Goal: Information Seeking & Learning: Learn about a topic

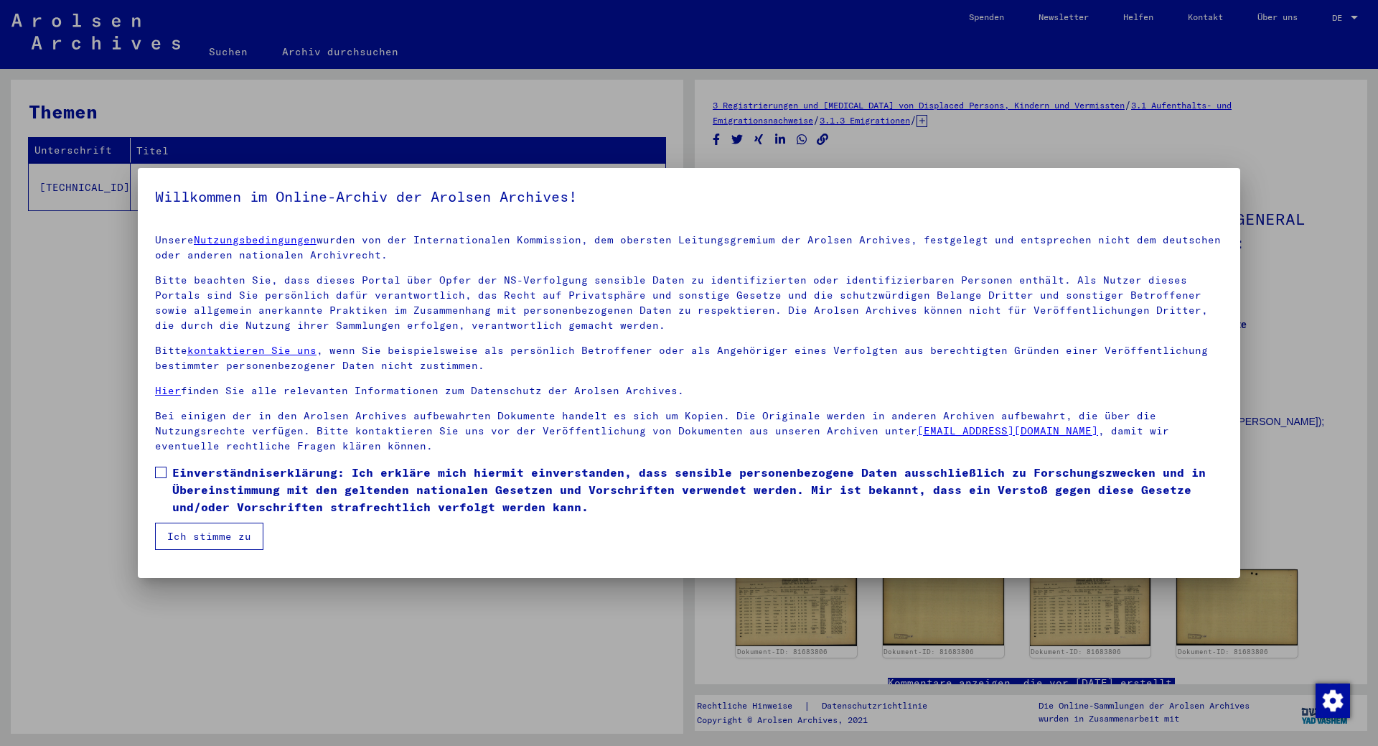
click at [190, 473] on font "Einverständniserklärung: Ich erkläre mich hiermit einverstanden, dass sensible …" at bounding box center [689, 489] width 1034 height 49
click at [242, 548] on button "Ich stimme zu" at bounding box center [209, 536] width 108 height 27
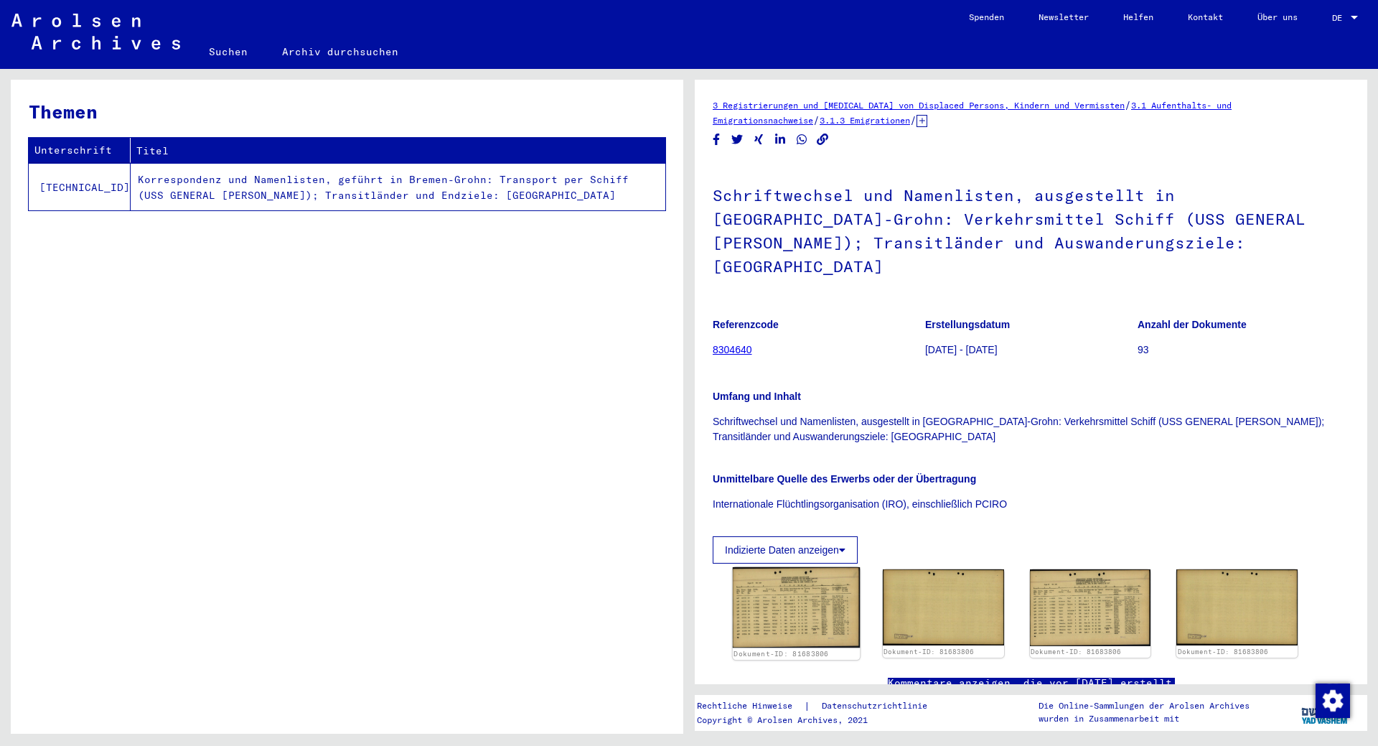
click at [781, 579] on img at bounding box center [796, 607] width 127 height 80
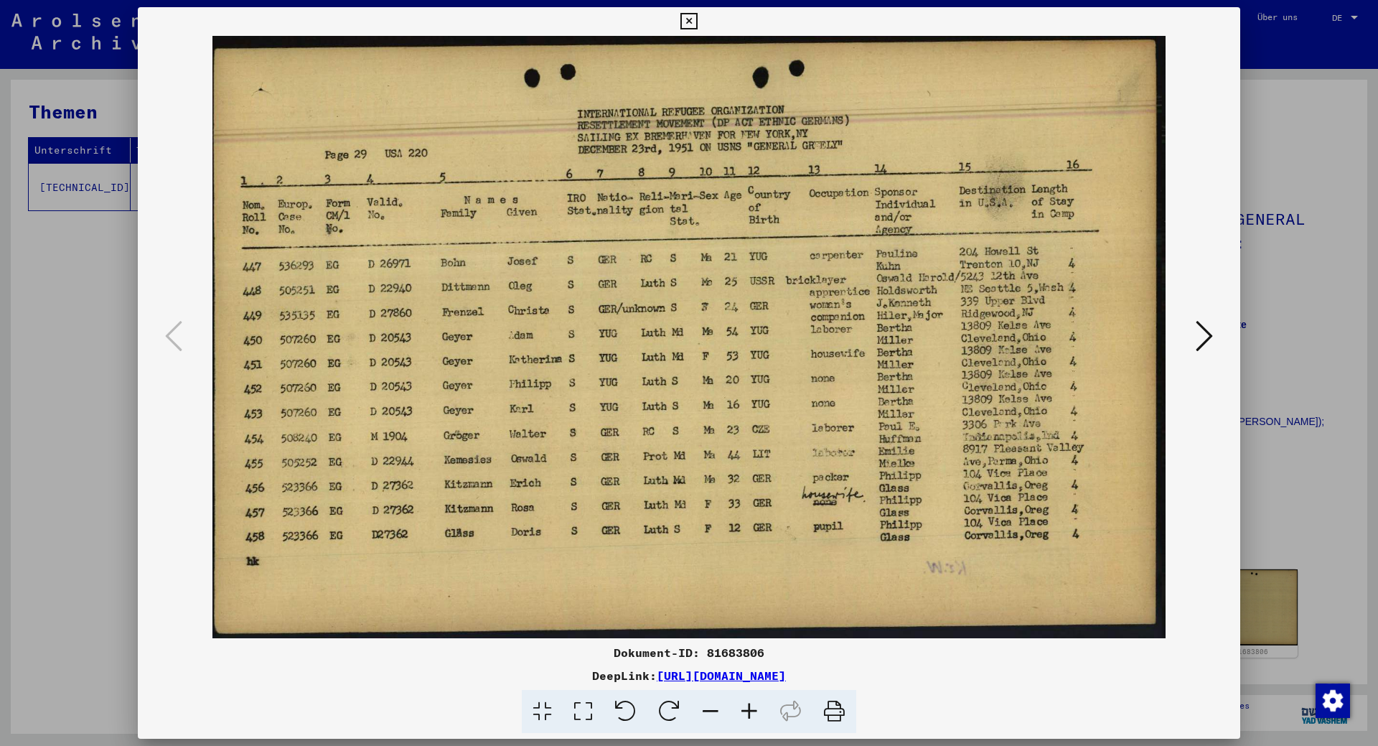
click at [1210, 337] on icon at bounding box center [1204, 336] width 17 height 34
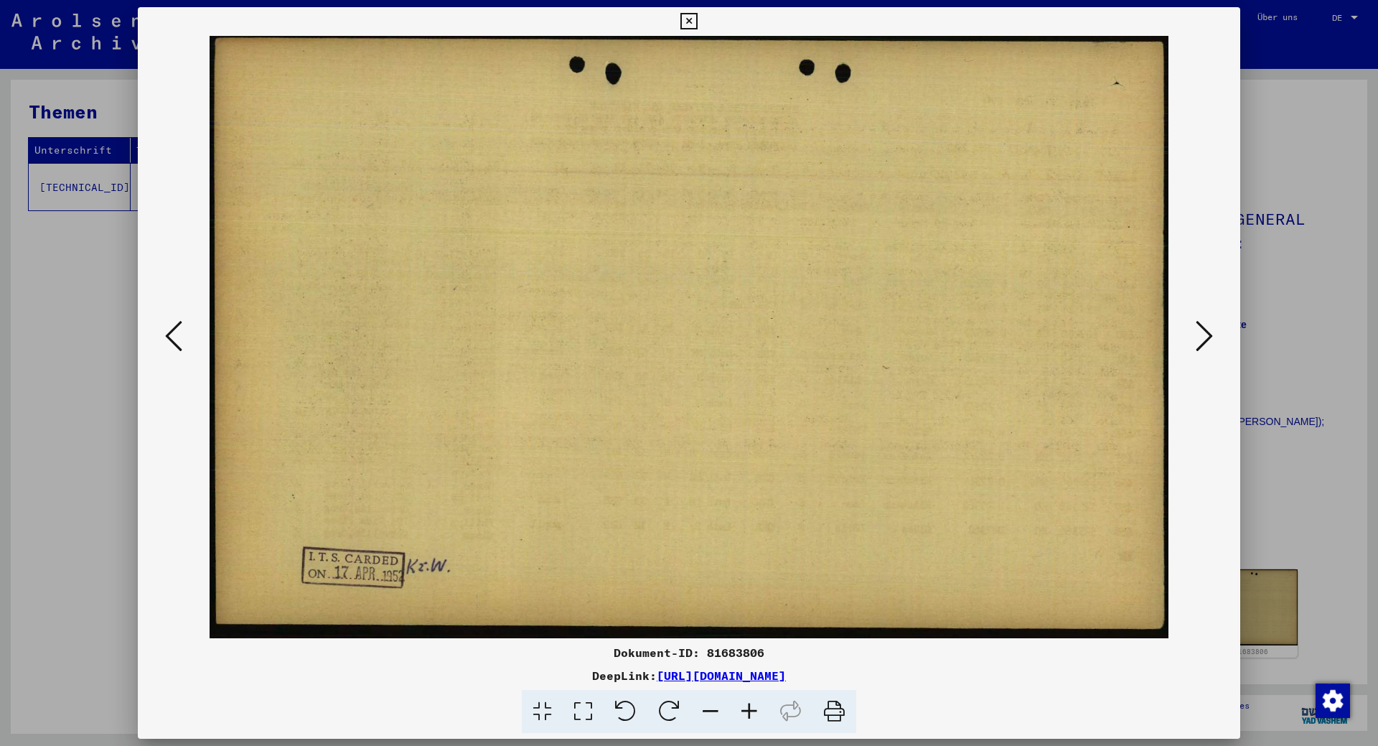
click at [1210, 337] on icon at bounding box center [1204, 336] width 17 height 34
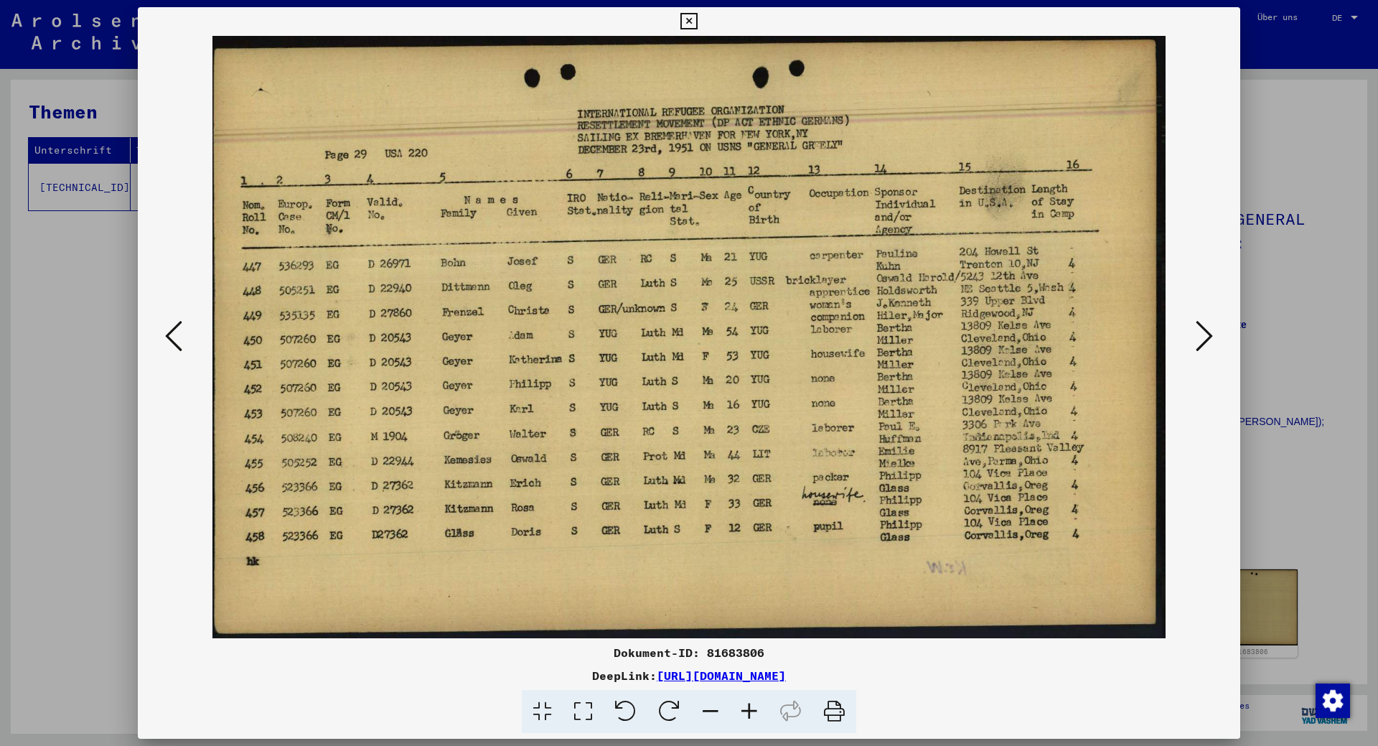
click at [1201, 337] on icon at bounding box center [1204, 336] width 17 height 34
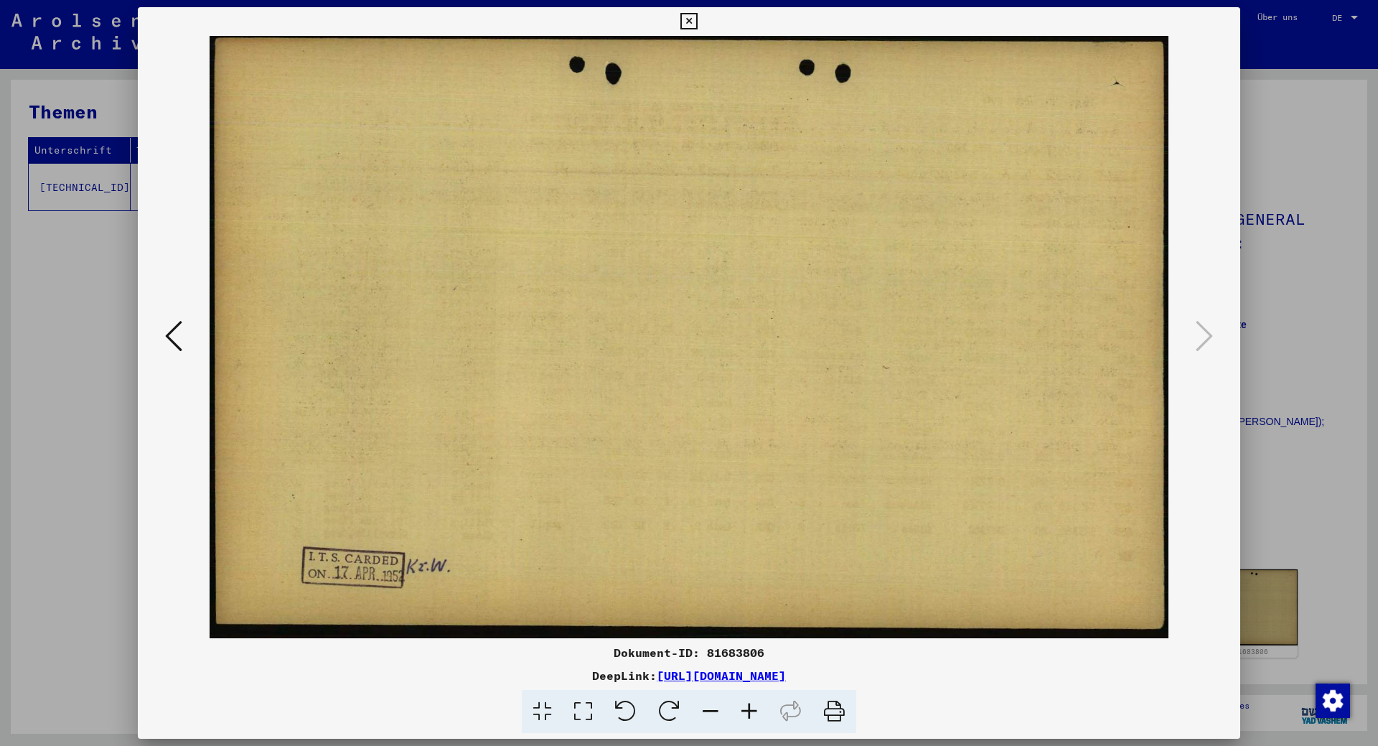
click at [179, 330] on icon at bounding box center [173, 336] width 17 height 34
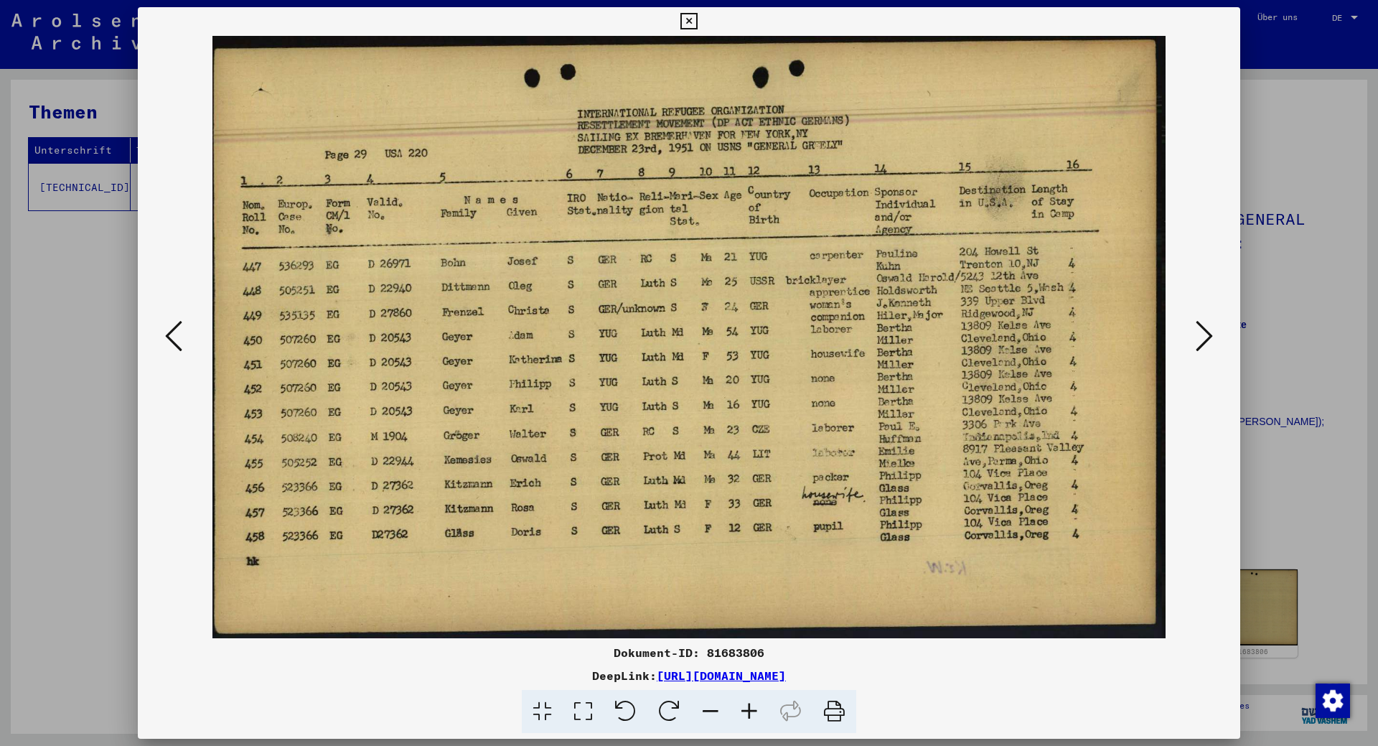
click at [179, 330] on icon at bounding box center [173, 336] width 17 height 34
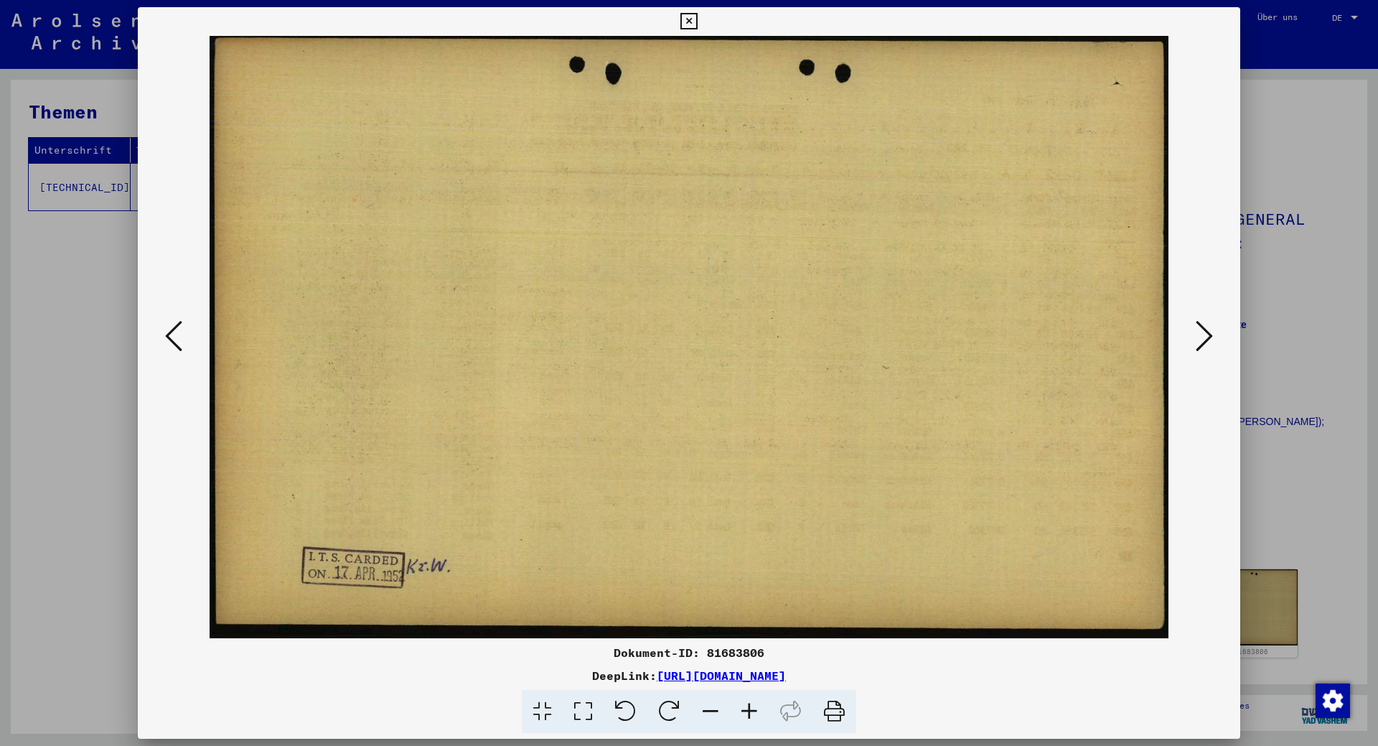
click at [179, 330] on icon at bounding box center [173, 336] width 17 height 34
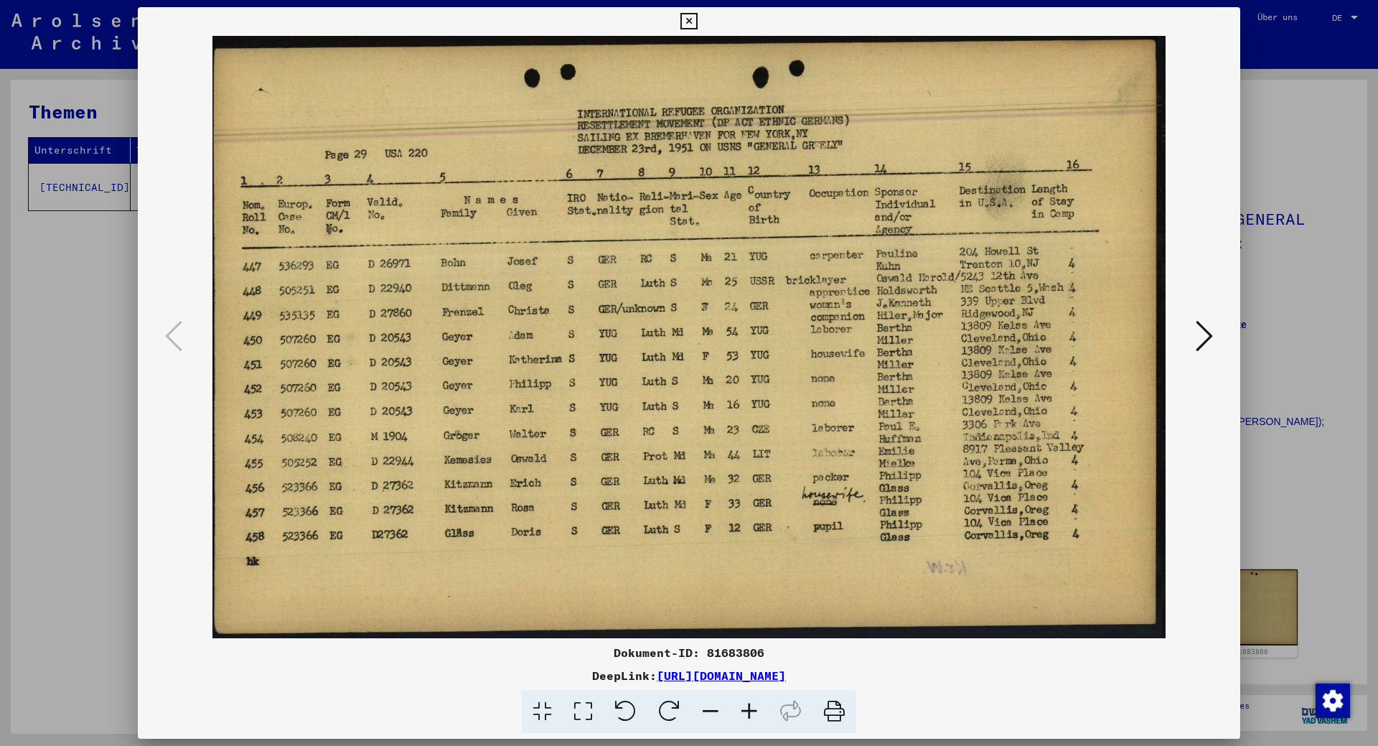
click at [689, 14] on icon at bounding box center [689, 21] width 17 height 17
